Goal: Information Seeking & Learning: Learn about a topic

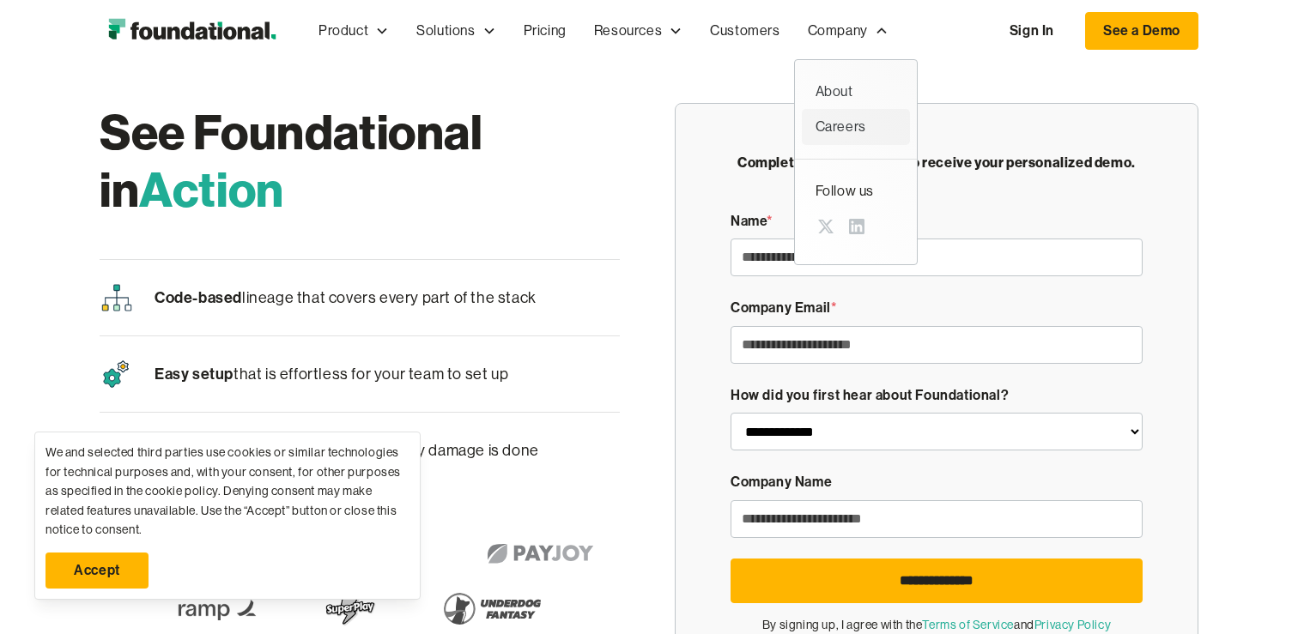
click at [843, 137] on div "Careers" at bounding box center [856, 127] width 81 height 22
click at [590, 112] on h1 "See Foundational in Action" at bounding box center [360, 160] width 520 height 115
click at [851, 92] on div "About" at bounding box center [856, 92] width 81 height 22
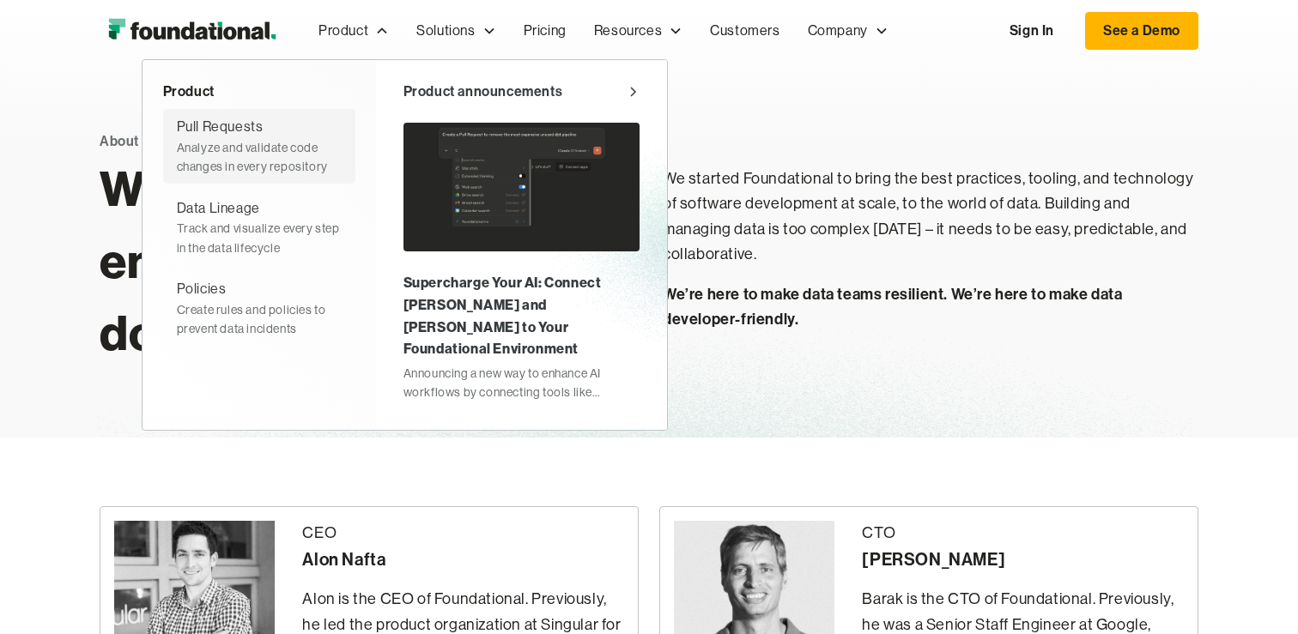
click at [234, 119] on div "Pull Requests" at bounding box center [220, 127] width 87 height 22
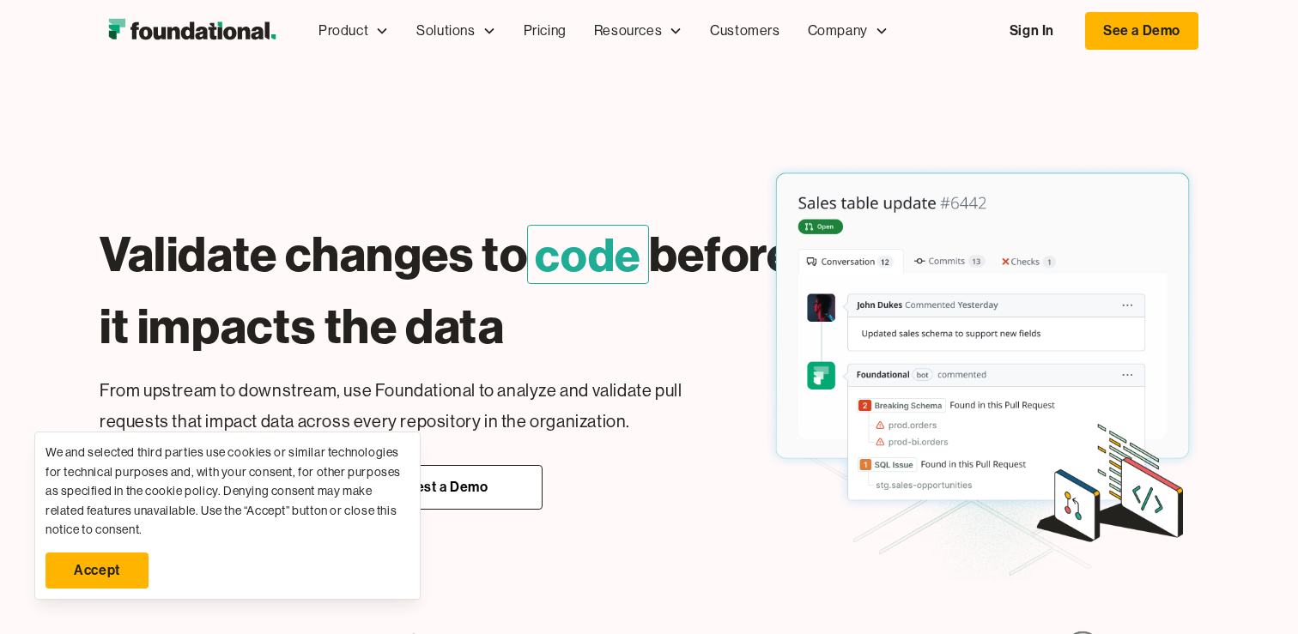
click at [71, 569] on link "Accept" at bounding box center [97, 571] width 103 height 36
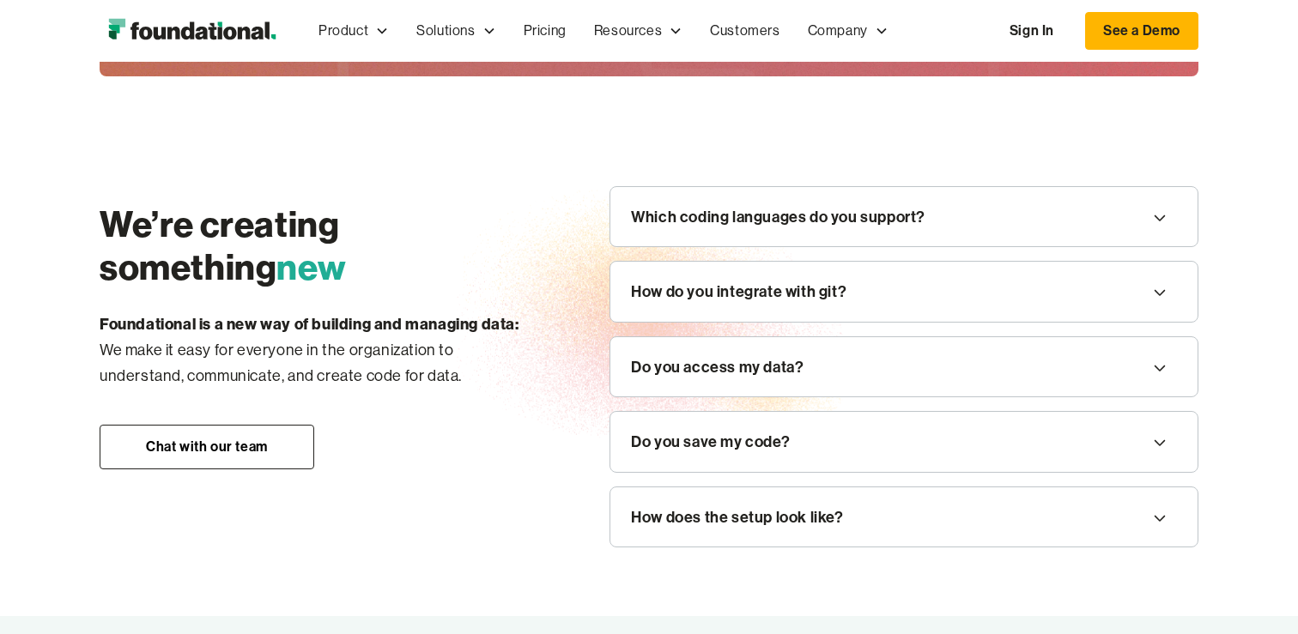
scroll to position [1958, 0]
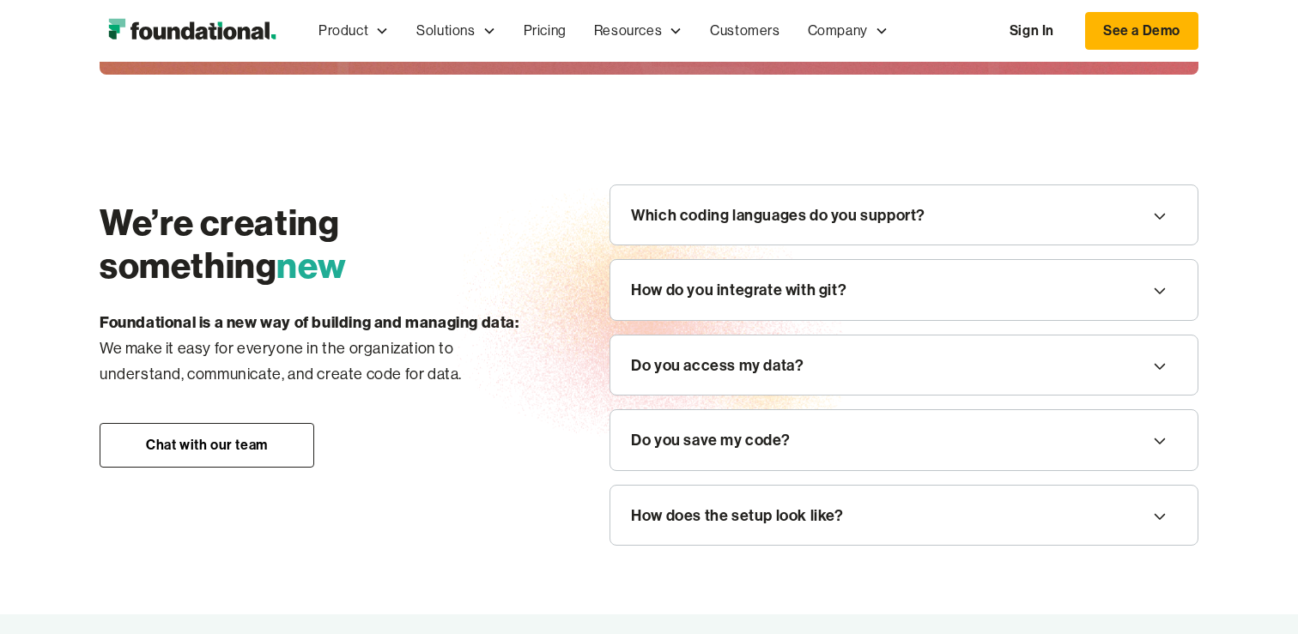
click at [690, 210] on div "Which coding languages do you support?" at bounding box center [778, 216] width 294 height 26
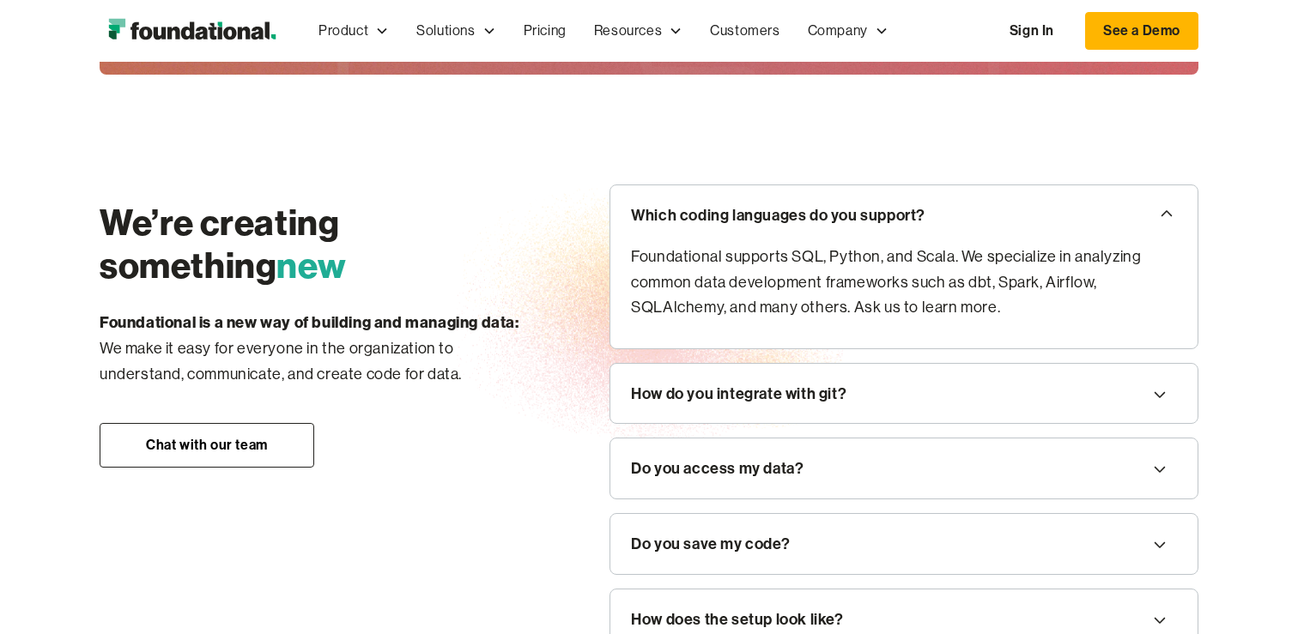
click at [683, 385] on div "How do you integrate with git?" at bounding box center [739, 394] width 216 height 26
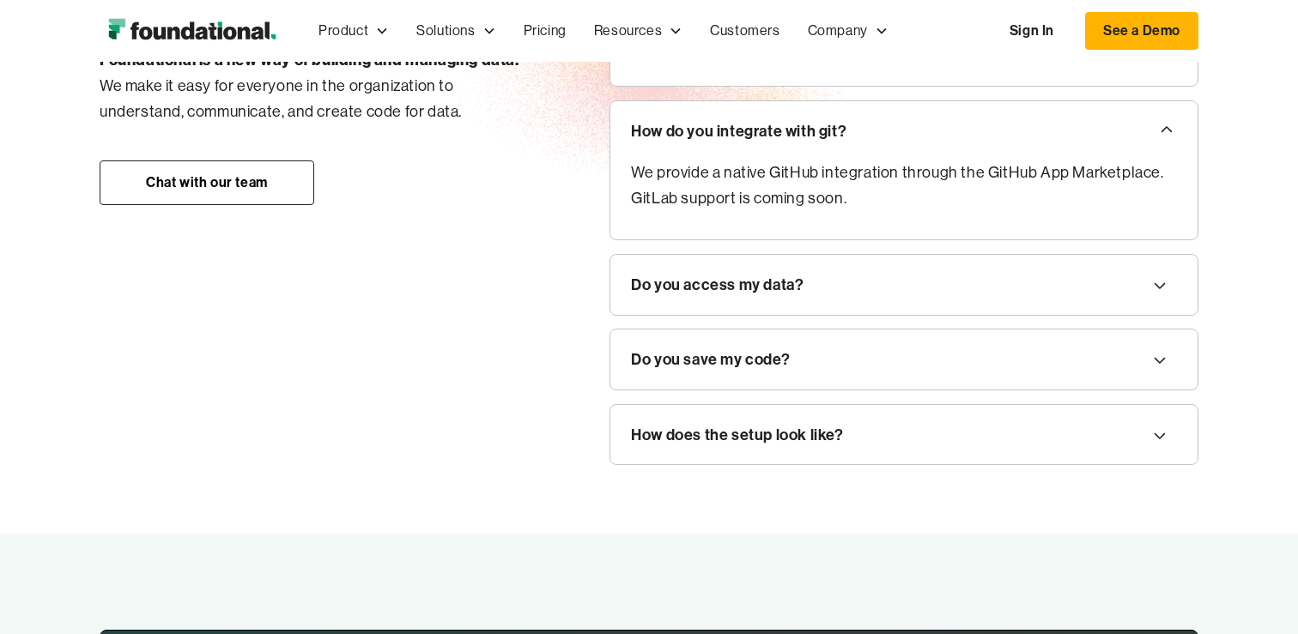
scroll to position [2237, 0]
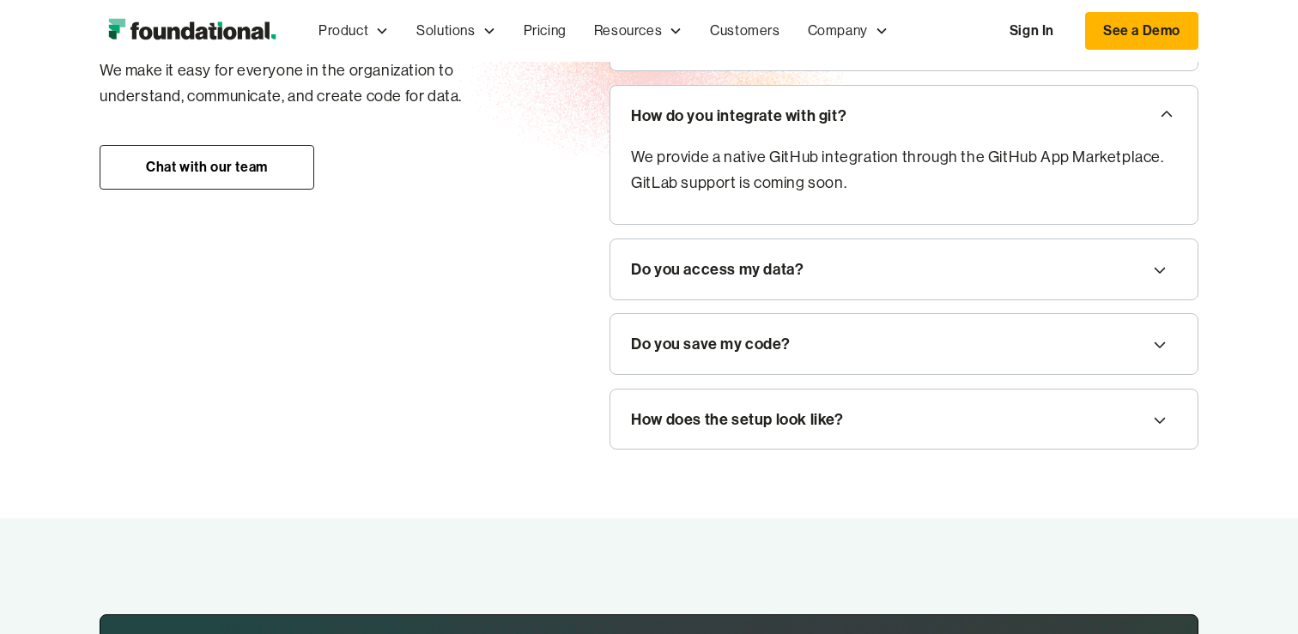
click at [681, 251] on div "Do you access my data?" at bounding box center [903, 270] width 587 height 60
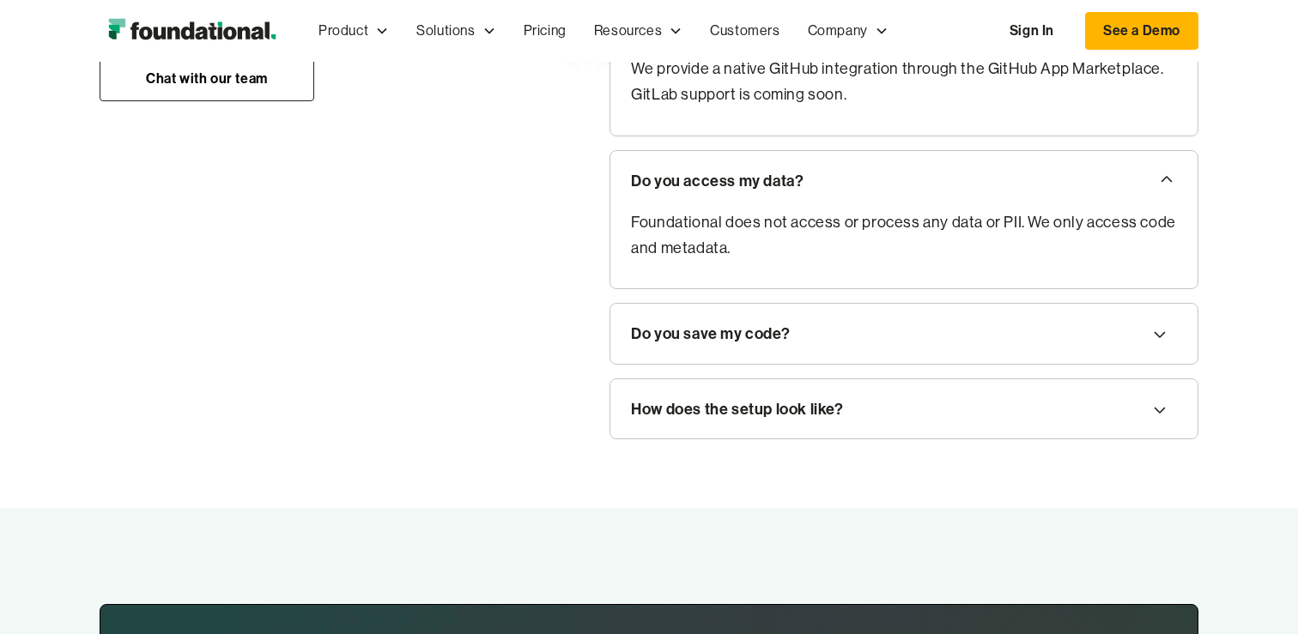
scroll to position [2333, 0]
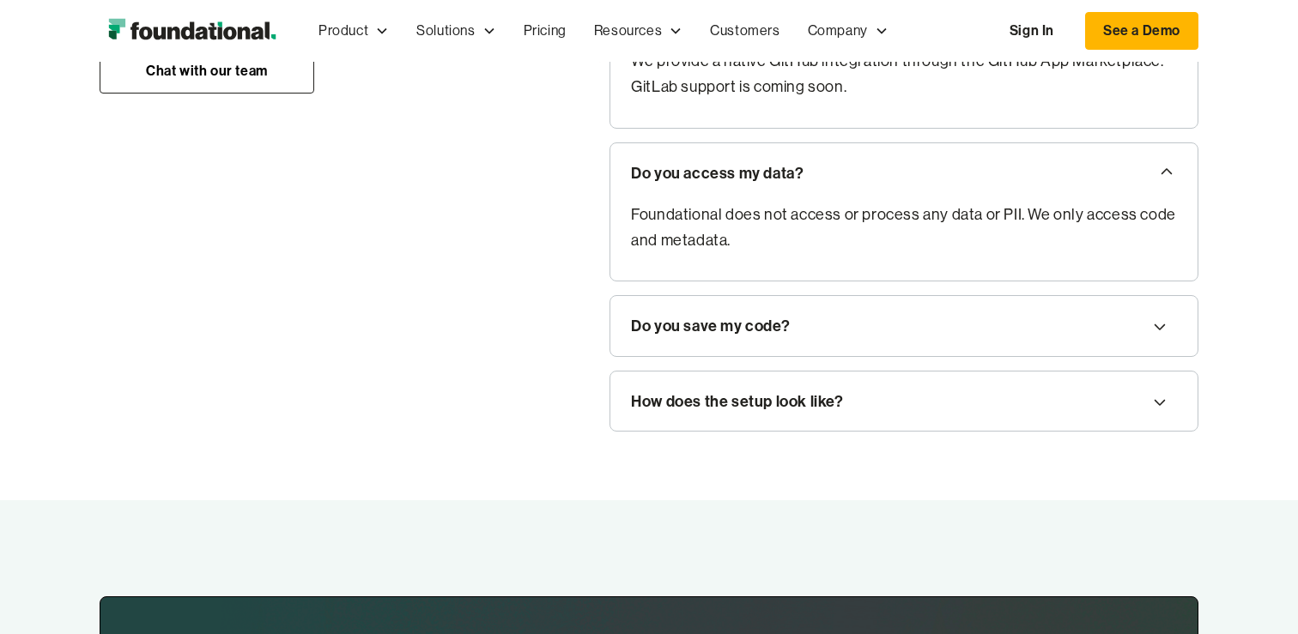
click at [705, 301] on div "Do you save my code?" at bounding box center [903, 326] width 587 height 60
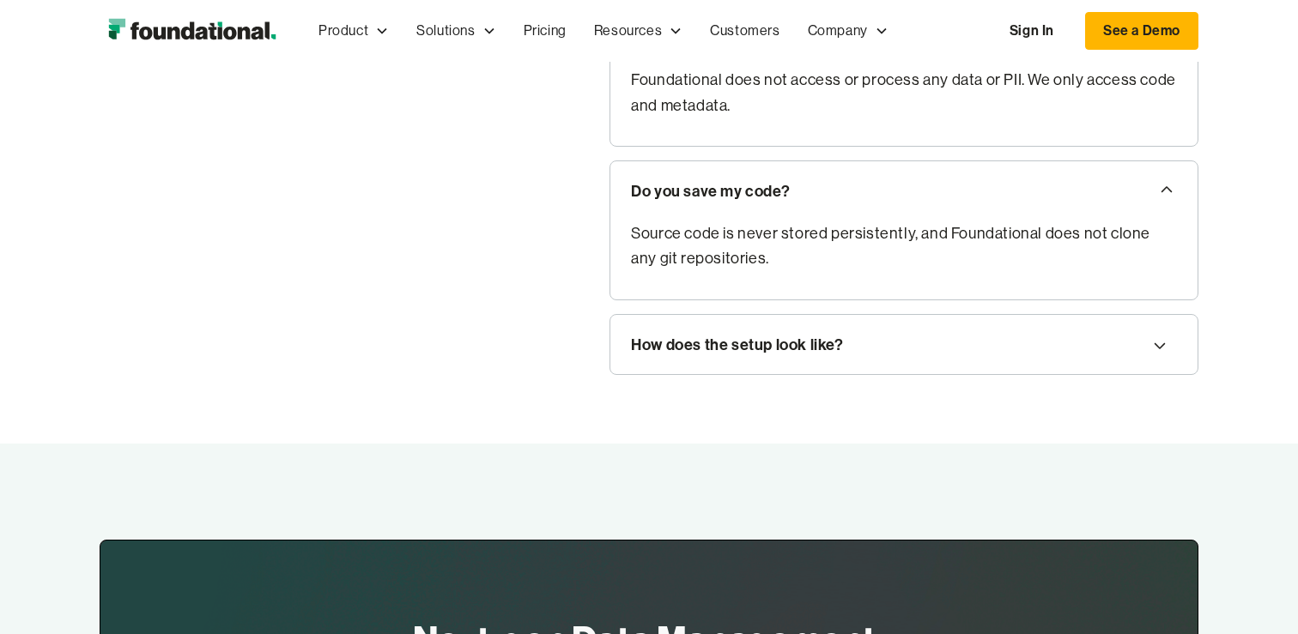
scroll to position [2485, 0]
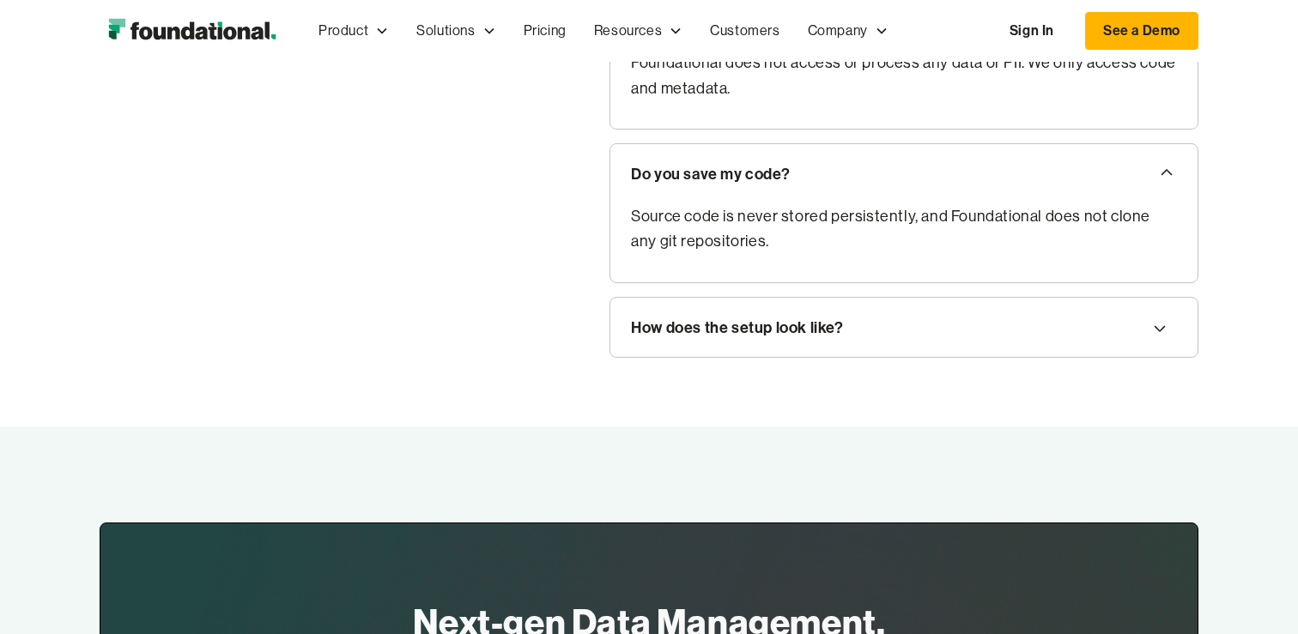
click at [671, 318] on div "How does the setup look like?" at bounding box center [737, 328] width 212 height 26
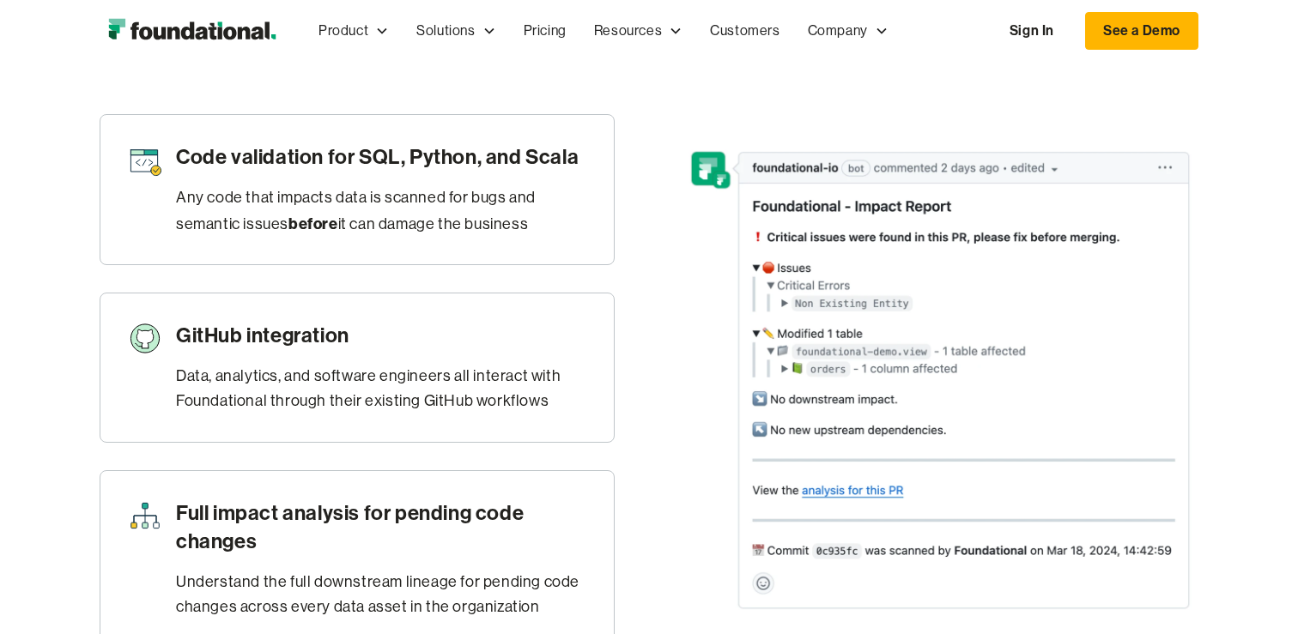
scroll to position [723, 0]
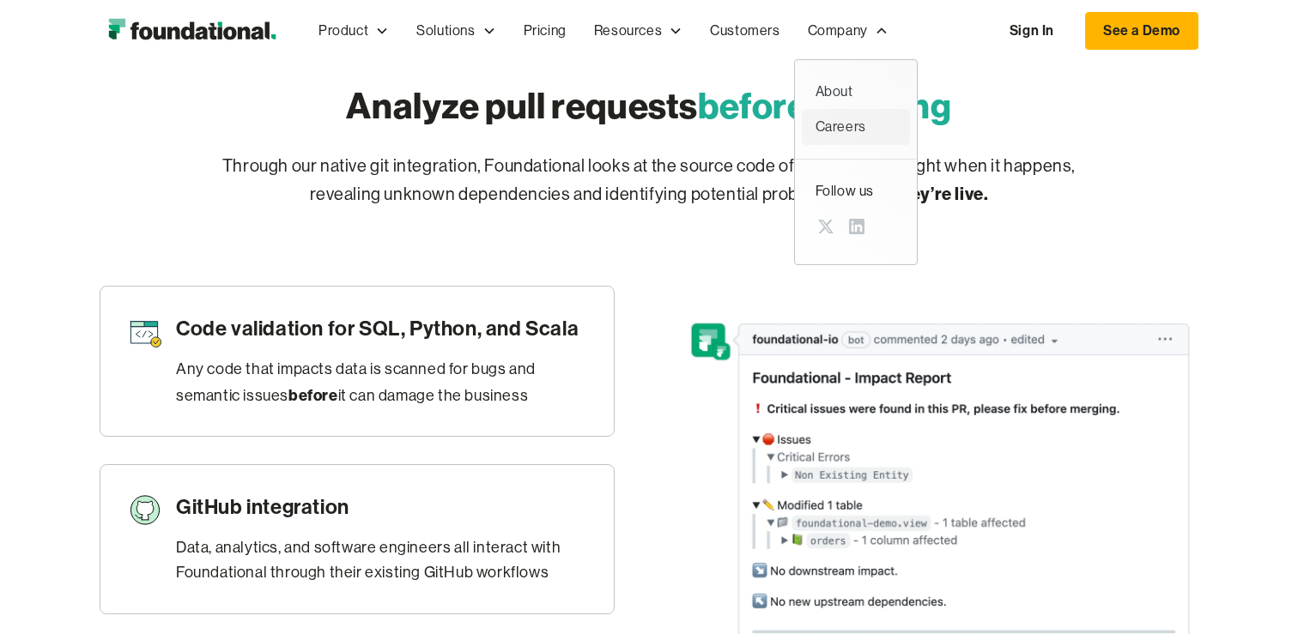
click at [865, 133] on div "Careers" at bounding box center [856, 127] width 81 height 22
